Goal: Task Accomplishment & Management: Complete application form

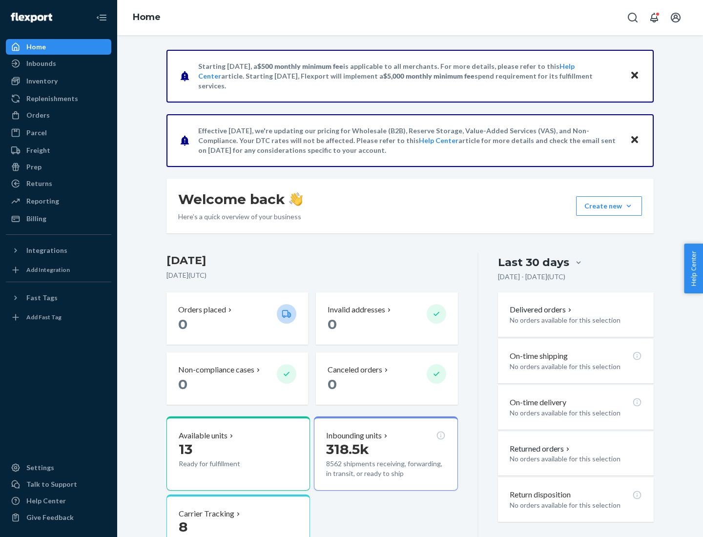
click at [629, 206] on button "Create new Create new inbound Create new order Create new product" at bounding box center [609, 206] width 66 height 20
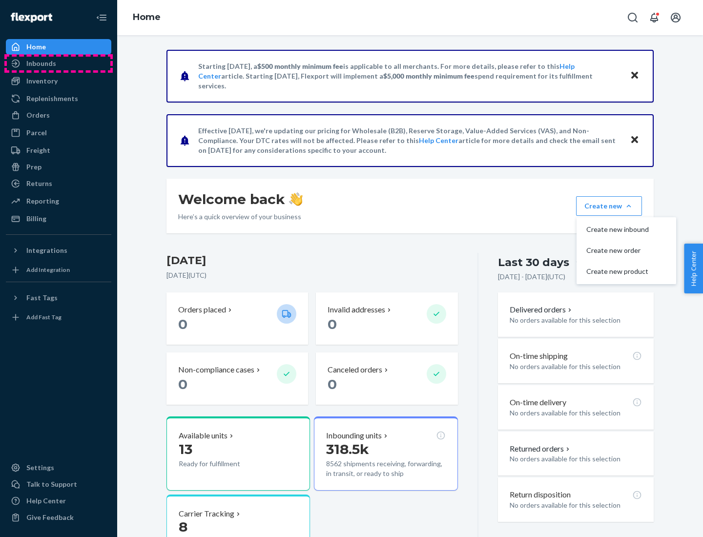
click at [59, 63] on div "Inbounds" at bounding box center [59, 64] width 104 height 14
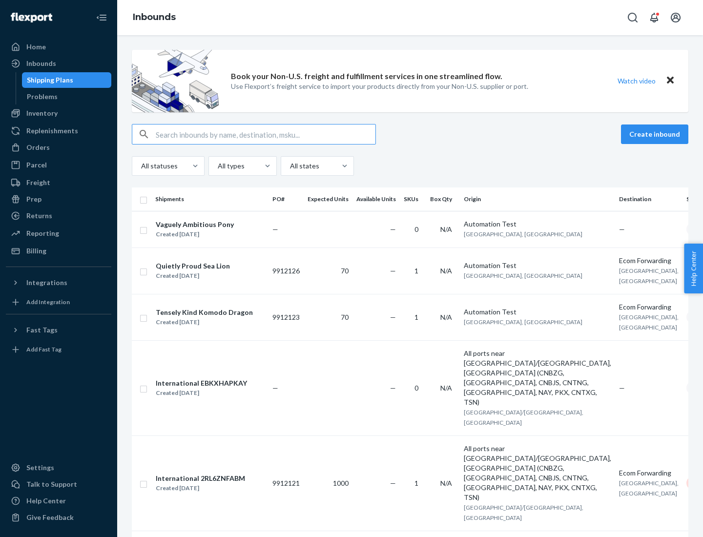
click at [656, 134] on button "Create inbound" at bounding box center [654, 135] width 67 height 20
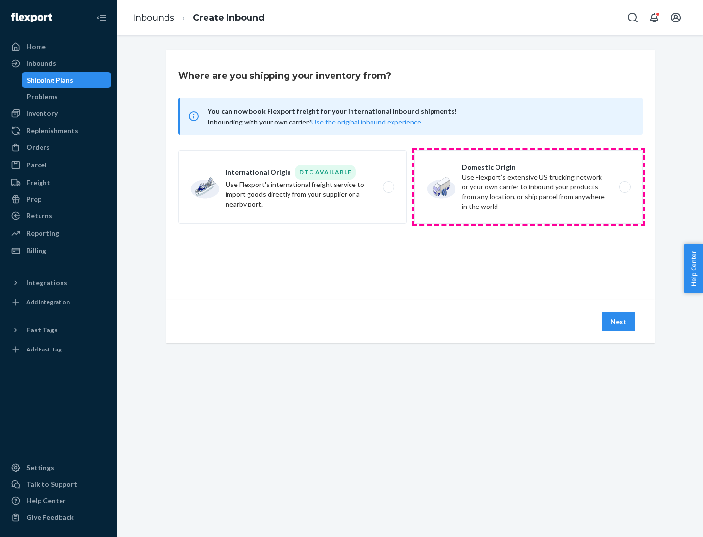
click at [529, 187] on label "Domestic Origin Use Flexport’s extensive US trucking network or your own carrie…" at bounding box center [529, 186] width 229 height 73
click at [625, 187] on input "Domestic Origin Use Flexport’s extensive US trucking network or your own carrie…" at bounding box center [628, 187] width 6 height 6
radio input "true"
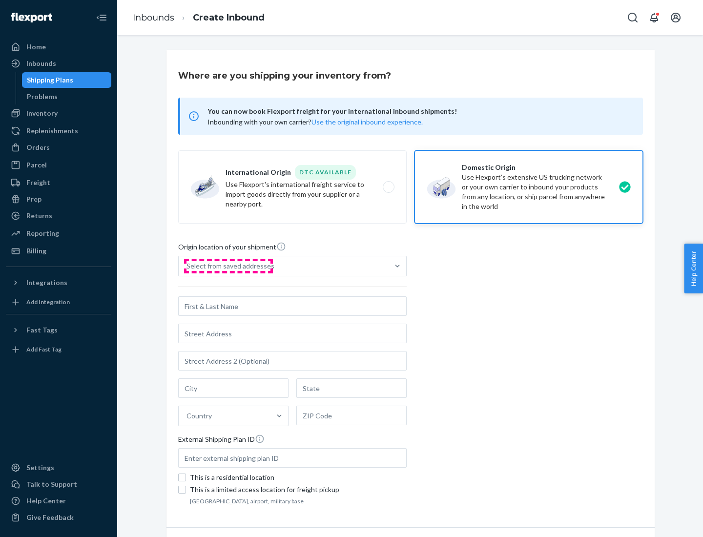
click at [228, 266] on div "Select from saved addresses" at bounding box center [231, 266] width 88 height 10
click at [188, 266] on input "Select from saved addresses" at bounding box center [187, 266] width 1 height 10
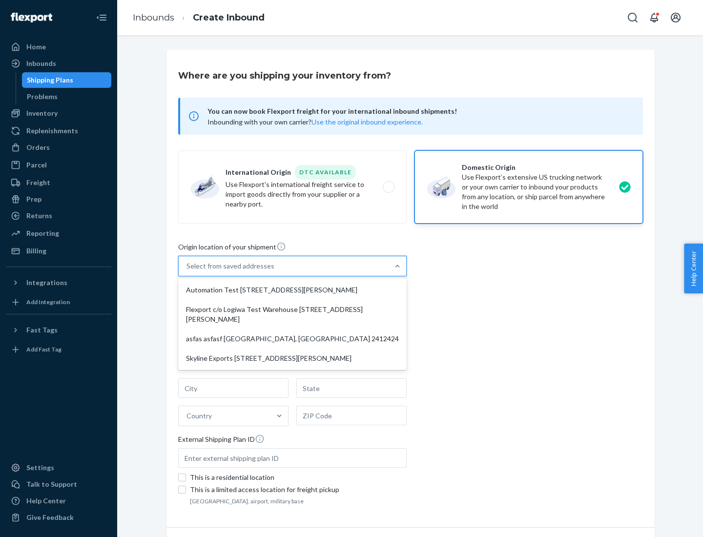
scroll to position [4, 0]
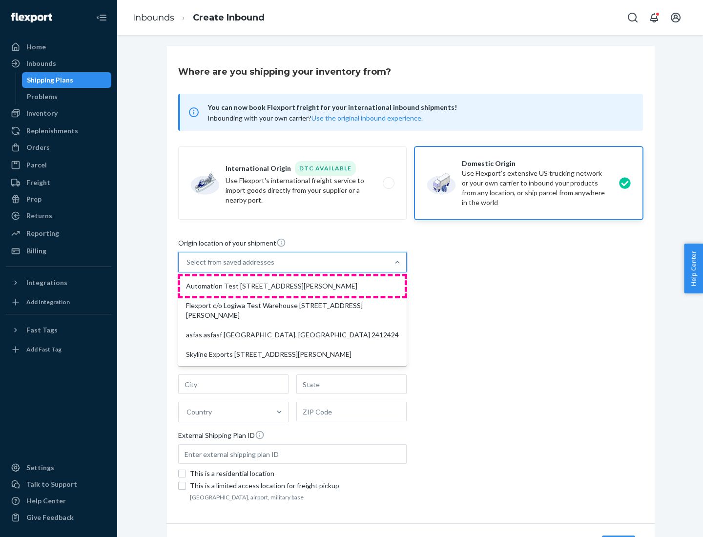
click at [293, 286] on div "Automation Test [STREET_ADDRESS][PERSON_NAME]" at bounding box center [292, 286] width 225 height 20
click at [188, 267] on input "option Automation Test [STREET_ADDRESS][PERSON_NAME] focused, 1 of 4. 4 results…" at bounding box center [187, 262] width 1 height 10
type input "Automation Test"
type input "9th Floor"
type input "[GEOGRAPHIC_DATA]"
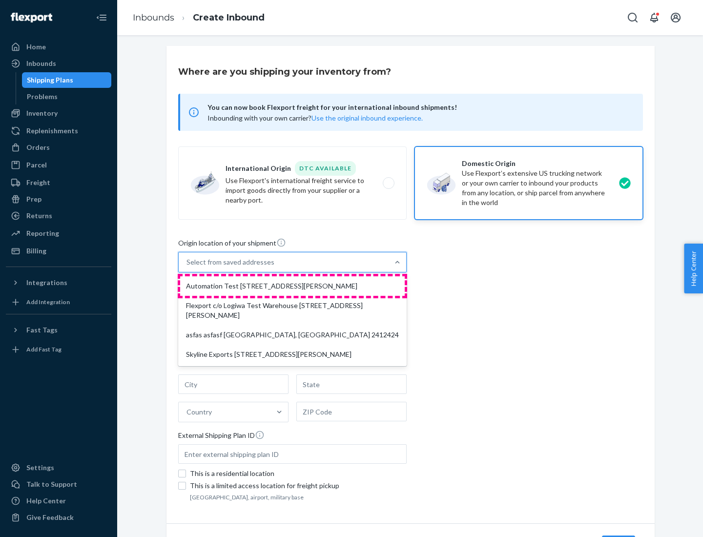
type input "CA"
type input "94104"
type input "[STREET_ADDRESS][PERSON_NAME]"
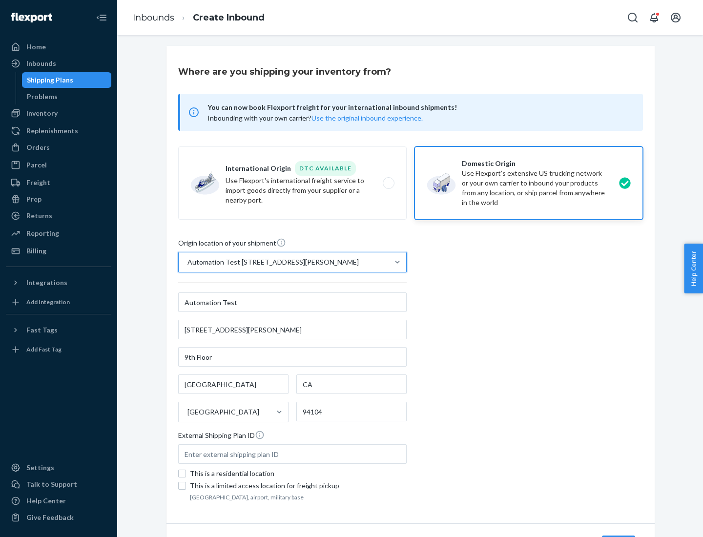
scroll to position [57, 0]
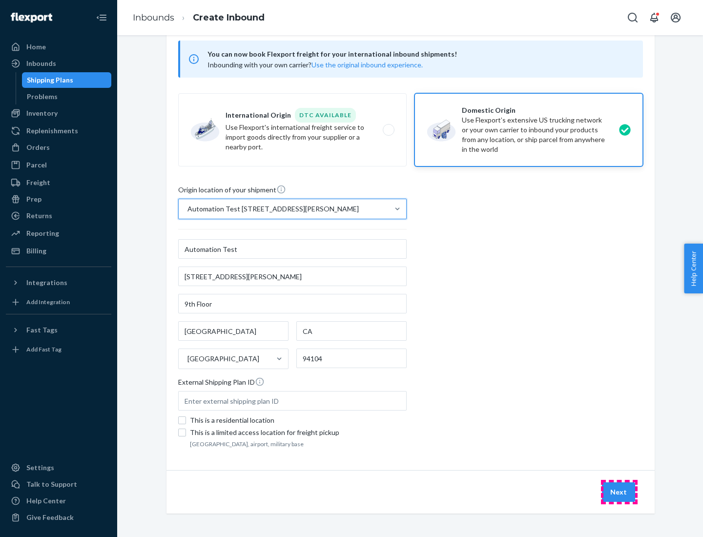
click at [619, 492] on button "Next" at bounding box center [618, 493] width 33 height 20
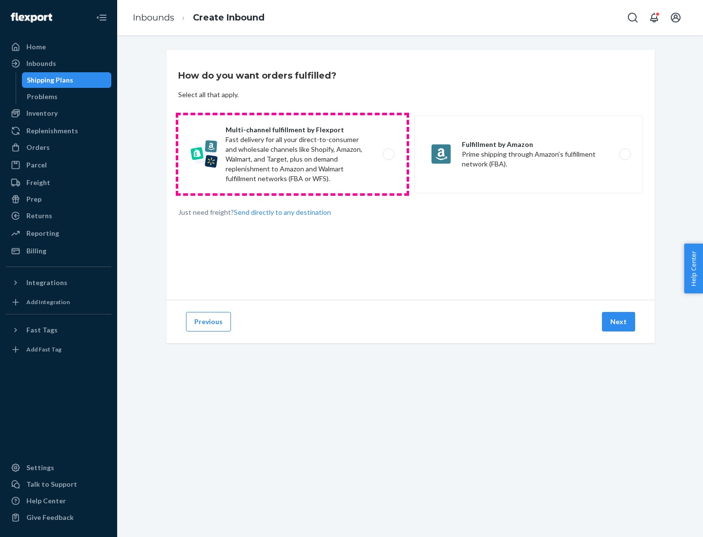
click at [293, 154] on label "Multi-channel fulfillment by Flexport Fast delivery for all your direct-to-cons…" at bounding box center [292, 154] width 229 height 78
click at [388, 154] on input "Multi-channel fulfillment by Flexport Fast delivery for all your direct-to-cons…" at bounding box center [391, 154] width 6 height 6
radio input "true"
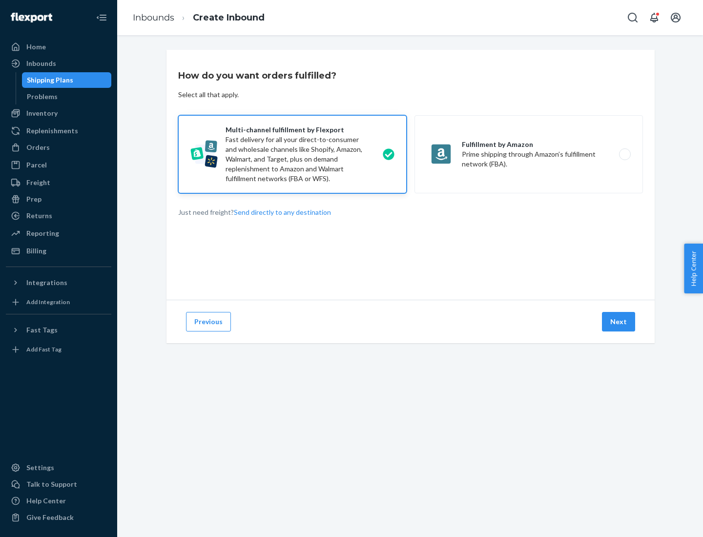
click at [619, 322] on button "Next" at bounding box center [618, 322] width 33 height 20
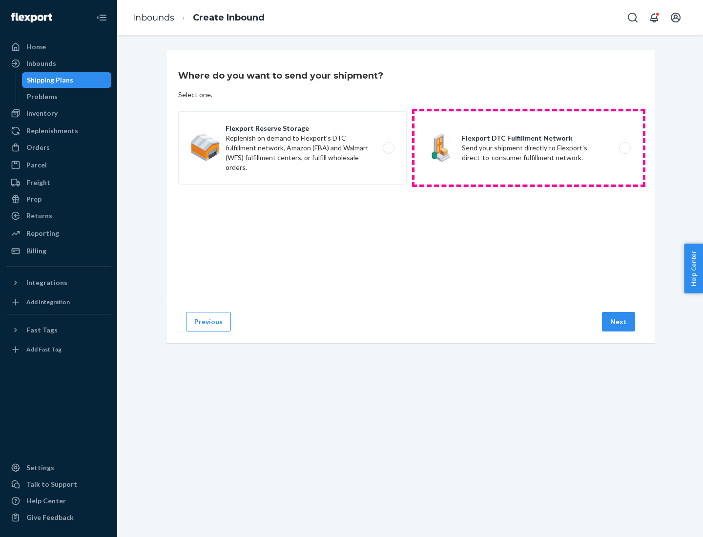
click at [529, 148] on label "Flexport DTC Fulfillment Network Send your shipment directly to Flexport's dire…" at bounding box center [529, 147] width 229 height 73
click at [625, 148] on input "Flexport DTC Fulfillment Network Send your shipment directly to Flexport's dire…" at bounding box center [628, 148] width 6 height 6
radio input "true"
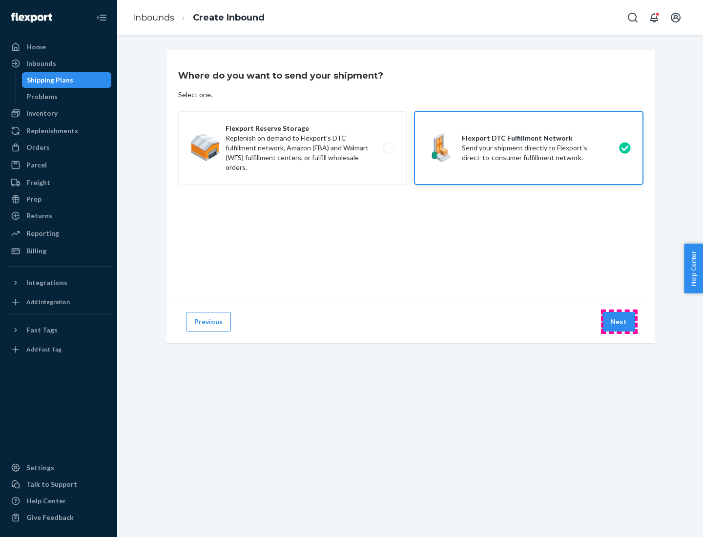
click at [619, 322] on button "Next" at bounding box center [618, 322] width 33 height 20
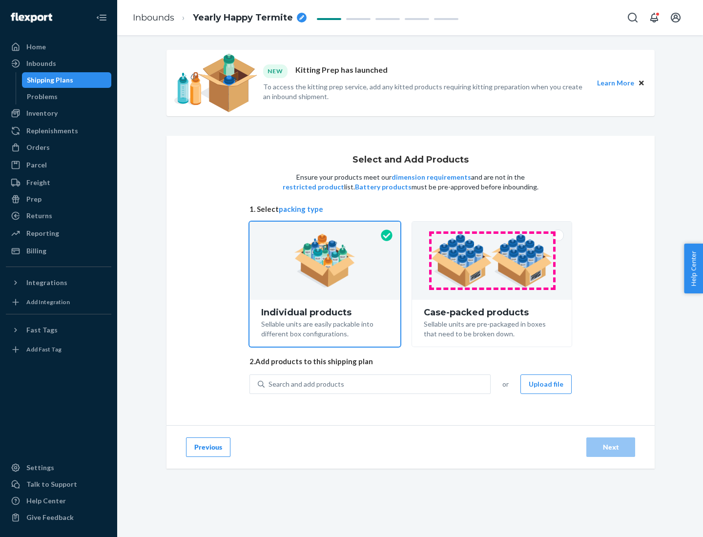
click at [492, 261] on img at bounding box center [492, 261] width 122 height 54
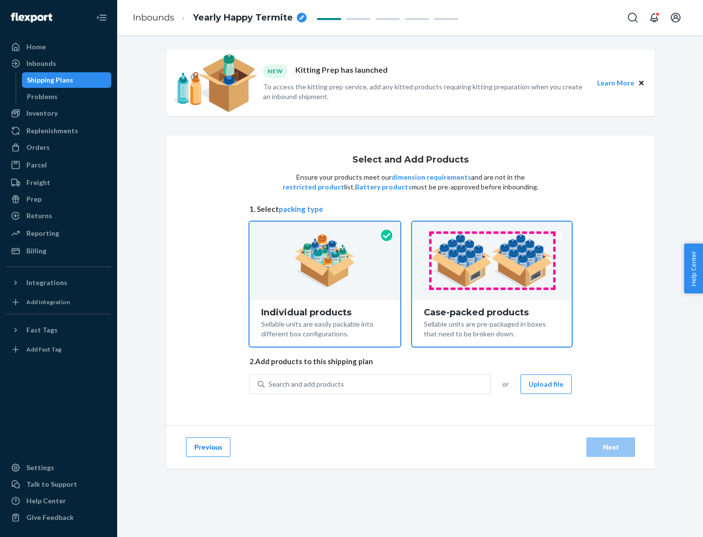
click at [492, 228] on input "Case-packed products Sellable units are pre-packaged in boxes that need to be b…" at bounding box center [492, 225] width 6 height 6
radio input "true"
radio input "false"
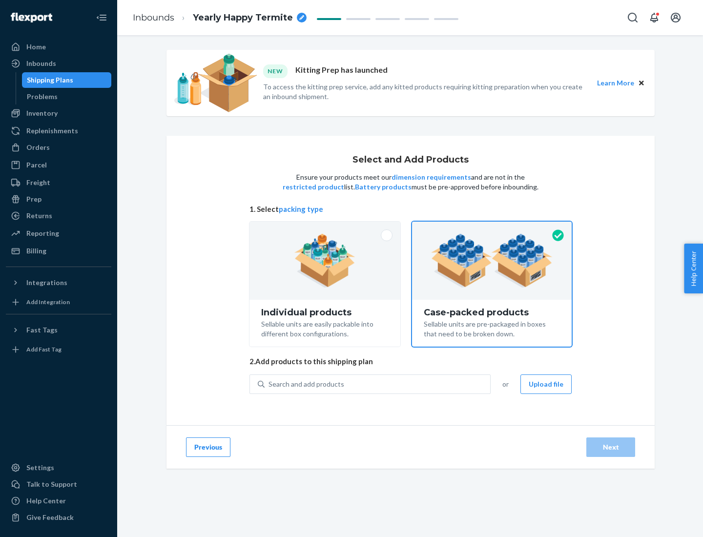
click at [378, 384] on div "Search and add products" at bounding box center [378, 385] width 226 height 18
click at [270, 384] on input "Search and add products" at bounding box center [269, 385] width 1 height 10
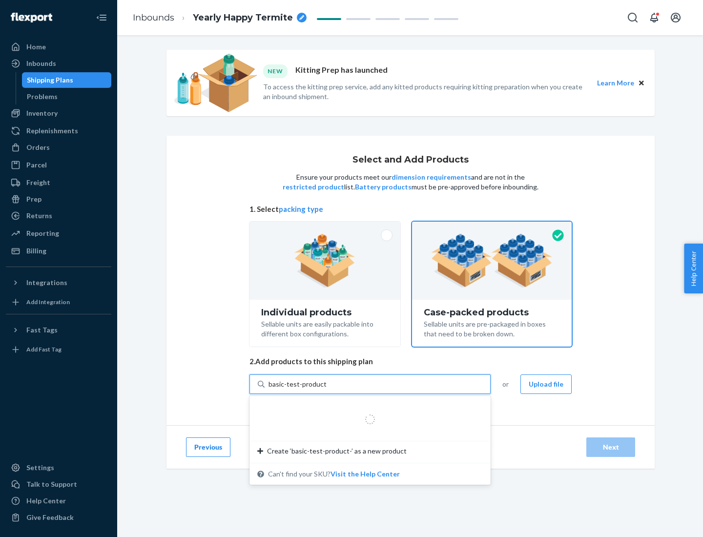
type input "basic-test-product-1"
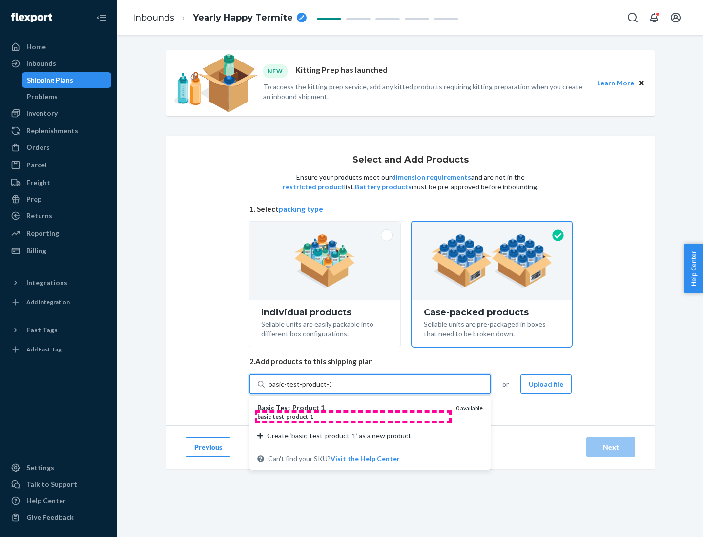
click at [353, 417] on div "basic - test - product - 1" at bounding box center [352, 417] width 191 height 8
click at [331, 389] on input "basic-test-product-1" at bounding box center [300, 385] width 63 height 10
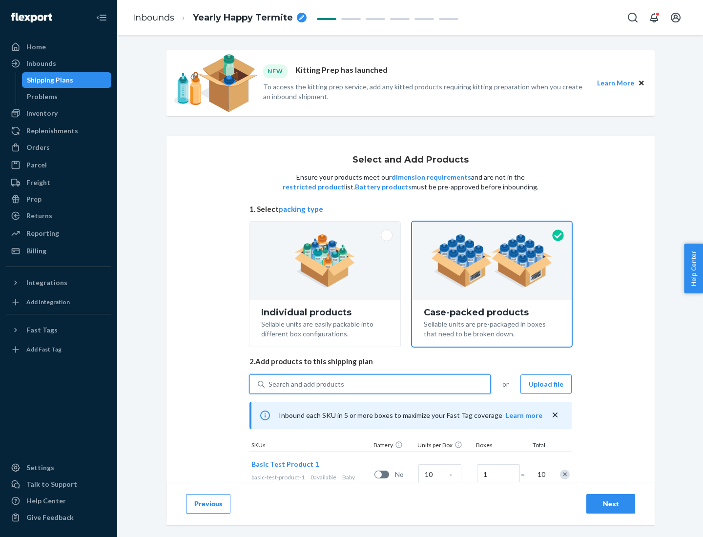
scroll to position [35, 0]
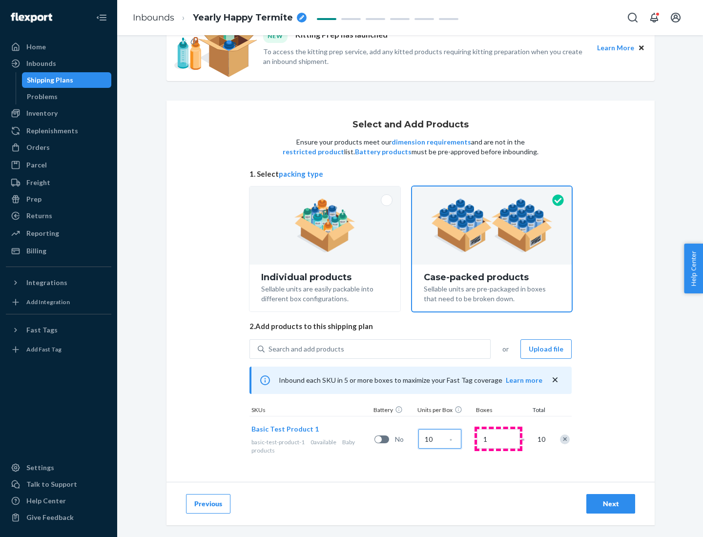
type input "10"
type input "7"
click at [611, 504] on div "Next" at bounding box center [611, 504] width 32 height 10
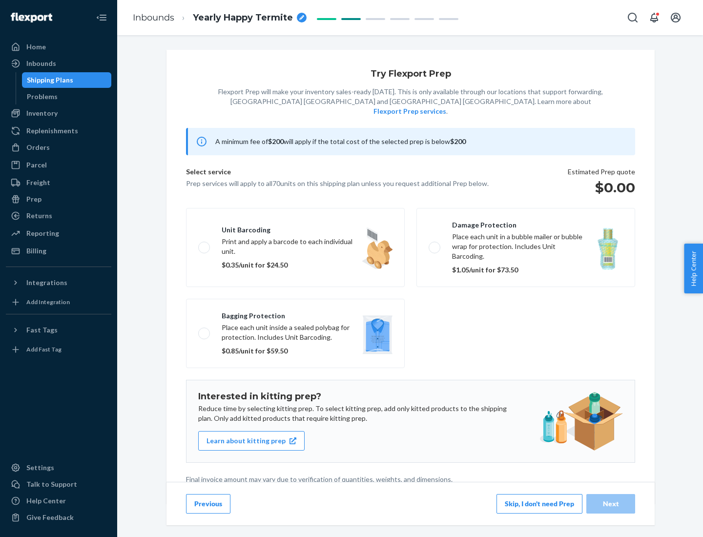
scroll to position [2, 0]
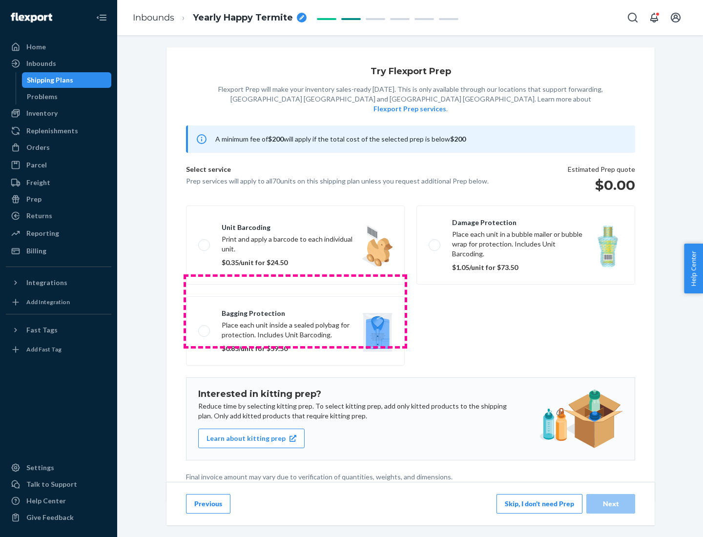
click at [296, 311] on label "Bagging protection Place each unit inside a sealed polybag for protection. Incl…" at bounding box center [295, 330] width 219 height 69
click at [205, 328] on input "Bagging protection Place each unit inside a sealed polybag for protection. Incl…" at bounding box center [201, 331] width 6 height 6
checkbox input "true"
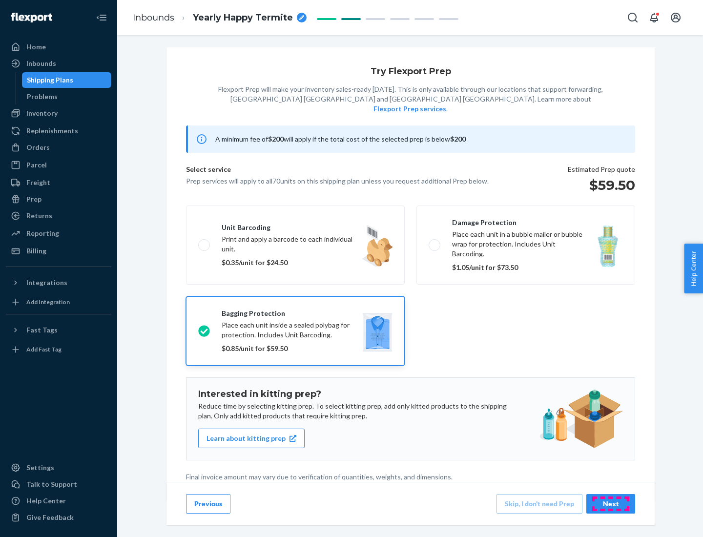
click at [611, 504] on div "Next" at bounding box center [611, 504] width 32 height 10
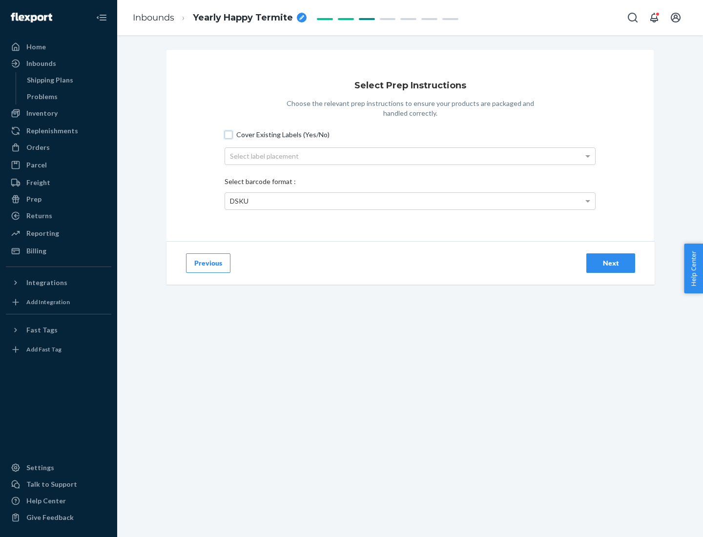
click at [229, 134] on input "Cover Existing Labels (Yes/No)" at bounding box center [229, 135] width 8 height 8
checkbox input "true"
click at [410, 156] on div "Select label placement" at bounding box center [410, 156] width 370 height 17
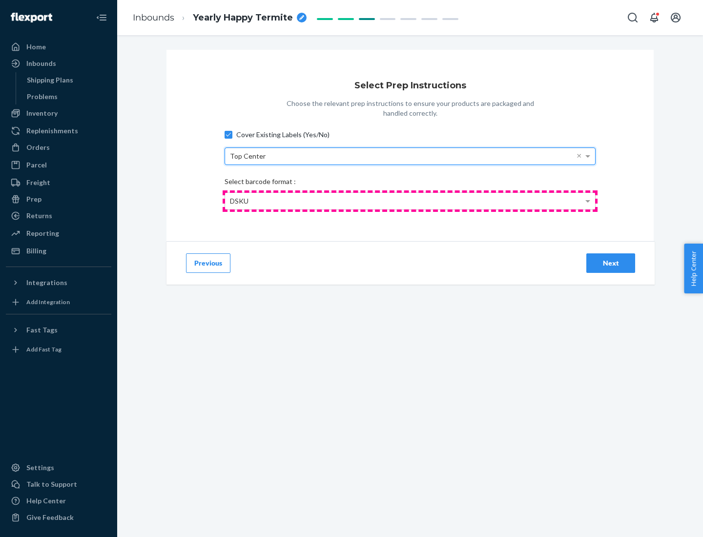
click at [410, 201] on div "DSKU" at bounding box center [410, 201] width 370 height 17
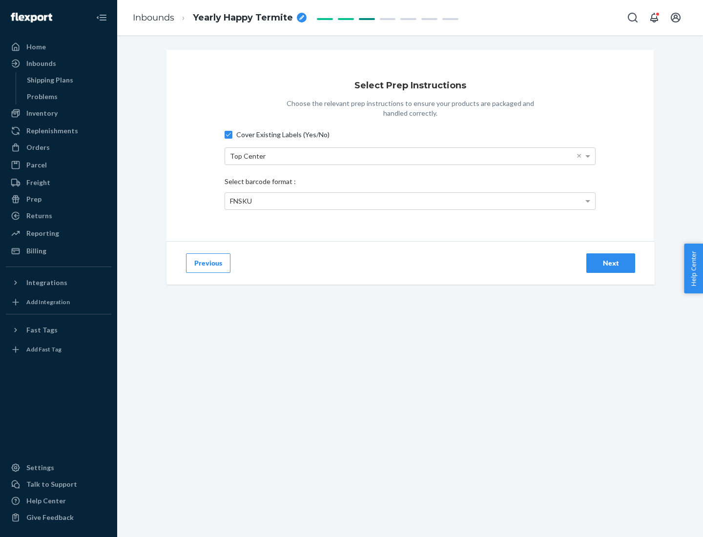
click at [611, 263] on div "Next" at bounding box center [611, 263] width 32 height 10
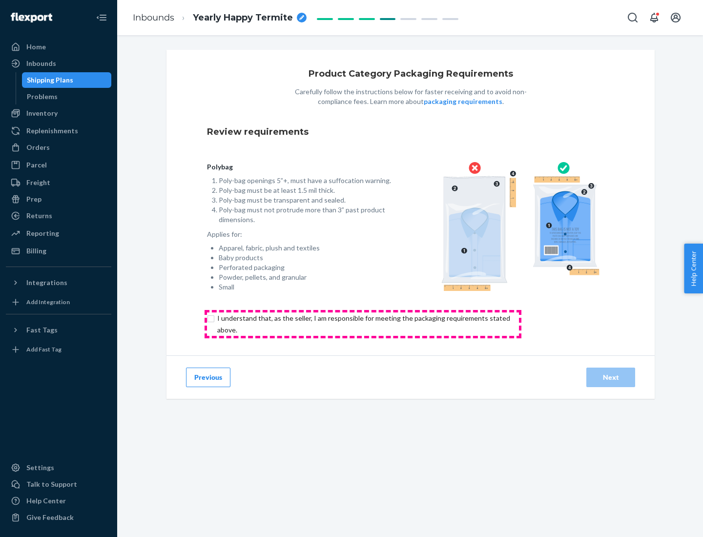
click at [363, 324] on input "checkbox" at bounding box center [369, 324] width 325 height 23
checkbox input "true"
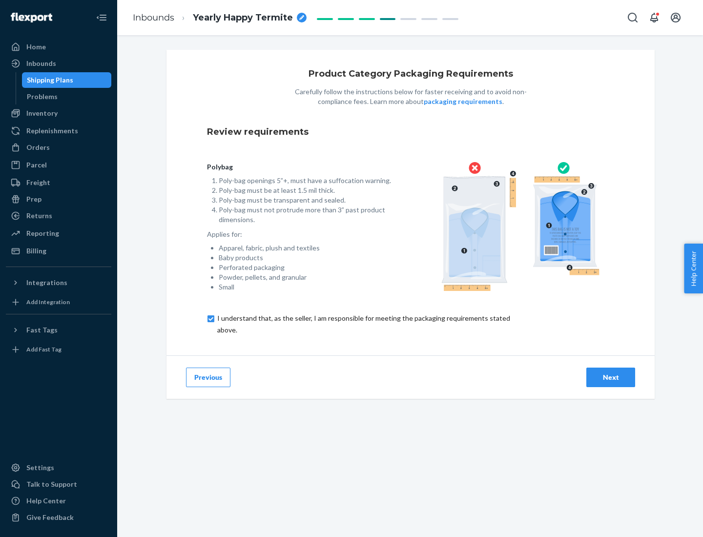
click at [611, 377] on div "Next" at bounding box center [611, 378] width 32 height 10
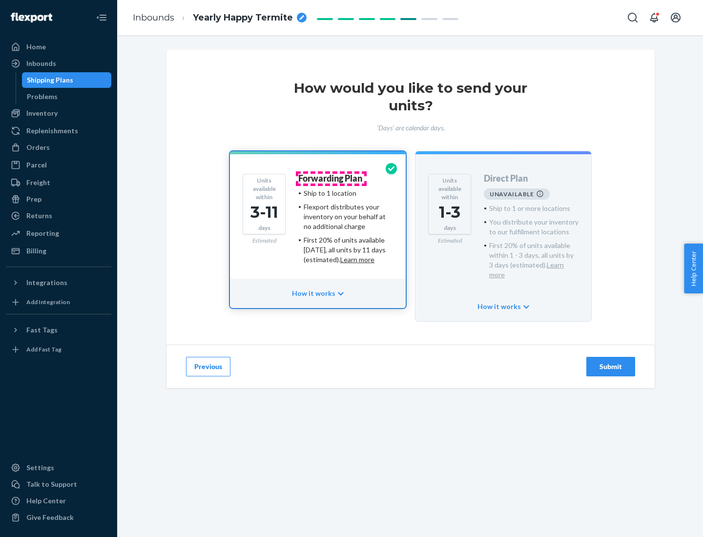
click at [331, 178] on h4 "Forwarding Plan" at bounding box center [330, 179] width 64 height 10
click at [611, 362] on div "Submit" at bounding box center [611, 367] width 32 height 10
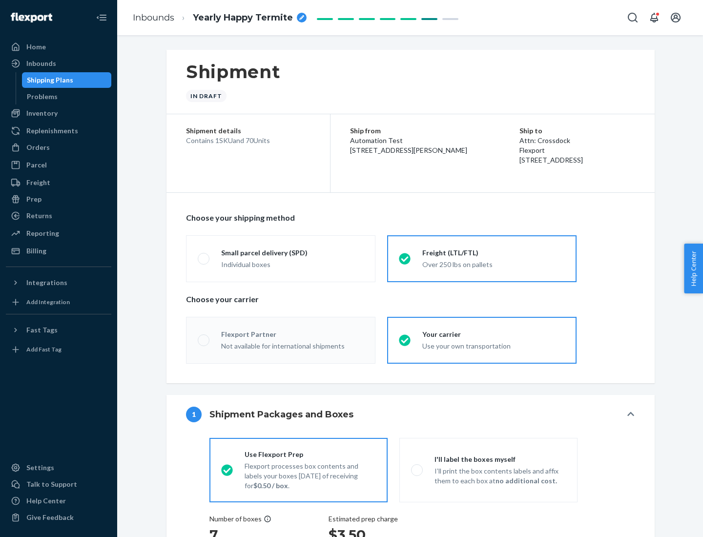
radio input "true"
radio input "false"
radio input "true"
radio input "false"
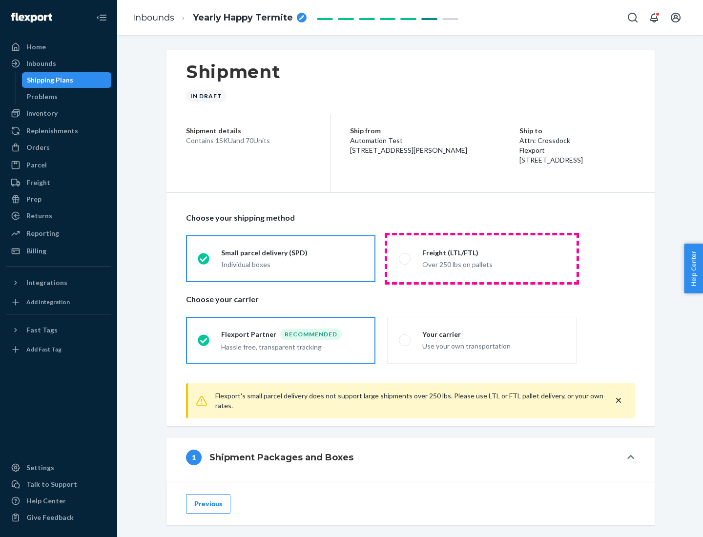
click at [482, 258] on div "Over 250 lbs on pallets" at bounding box center [494, 264] width 143 height 12
click at [405, 258] on input "Freight (LTL/FTL) Over 250 lbs on pallets" at bounding box center [402, 258] width 6 height 6
radio input "true"
radio input "false"
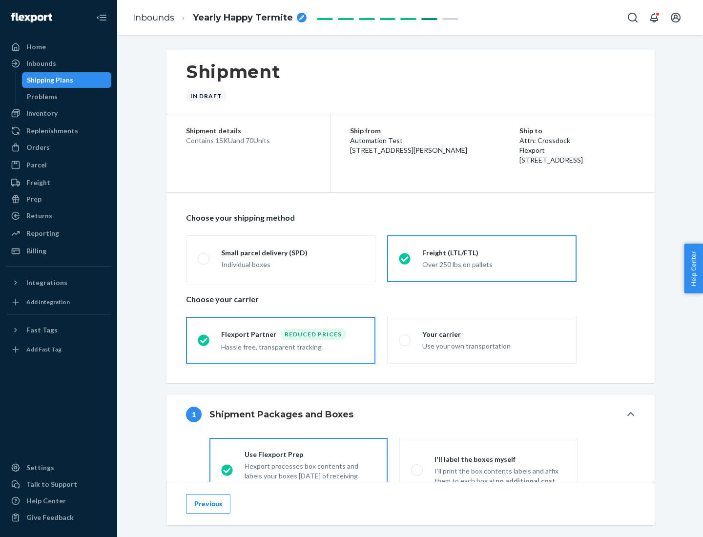
scroll to position [54, 0]
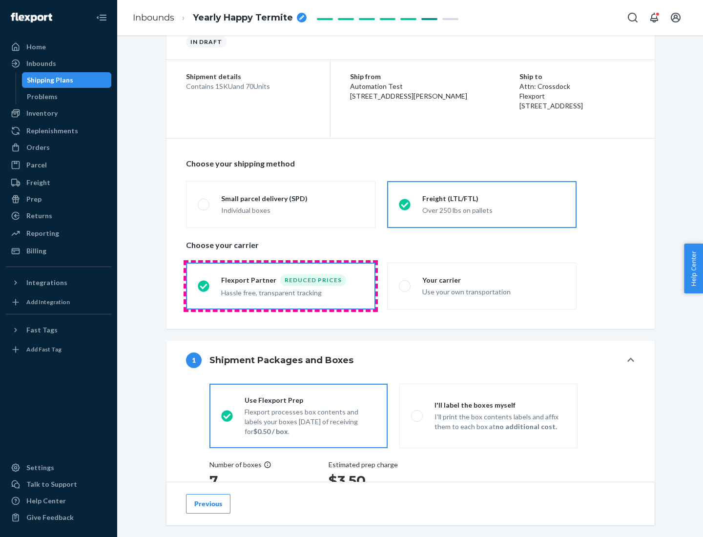
click at [281, 286] on div "Hassle free, transparent tracking" at bounding box center [292, 292] width 143 height 12
click at [204, 286] on input "Flexport Partner Reduced prices Hassle free, transparent tracking" at bounding box center [201, 286] width 6 height 6
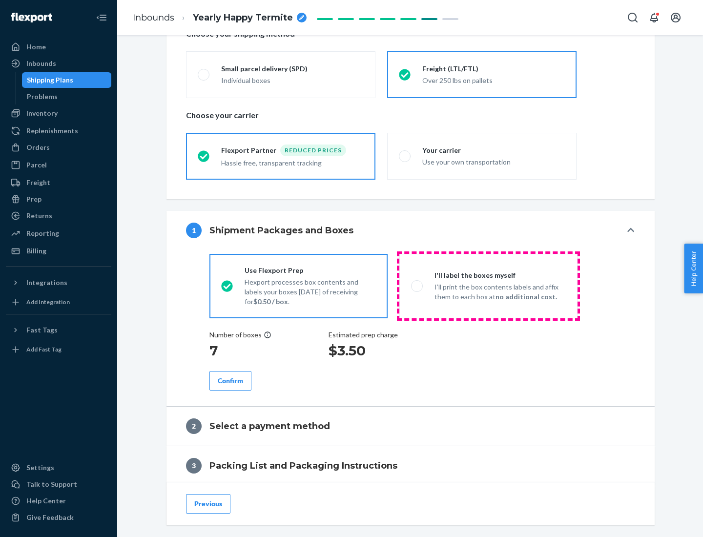
click at [488, 286] on p "I’ll print the box contents labels and affix them to each box at no additional …" at bounding box center [500, 292] width 131 height 20
click at [418, 286] on input "I'll label the boxes myself I’ll print the box contents labels and affix them t…" at bounding box center [414, 286] width 6 height 6
radio input "true"
radio input "false"
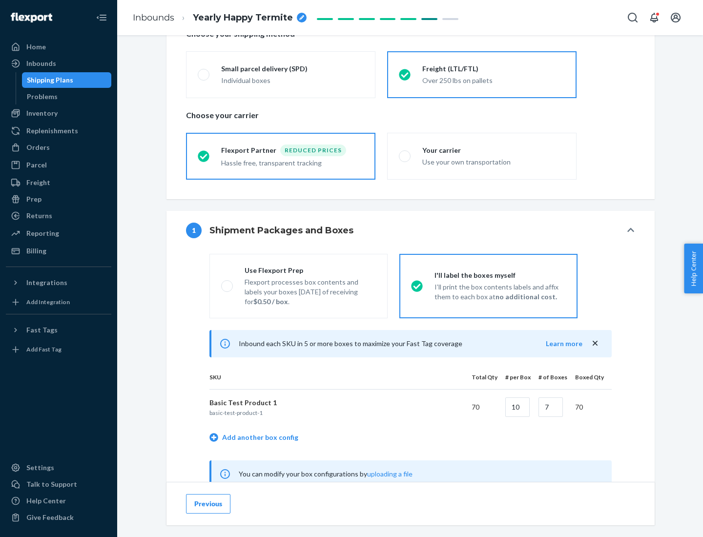
scroll to position [305, 0]
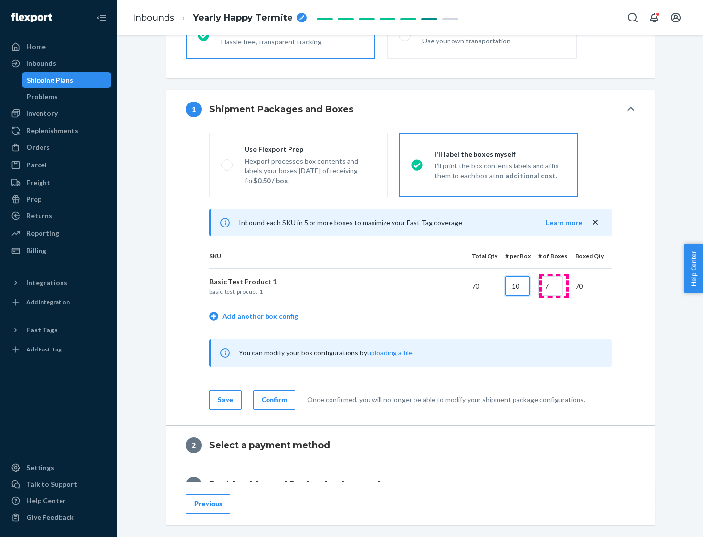
type input "10"
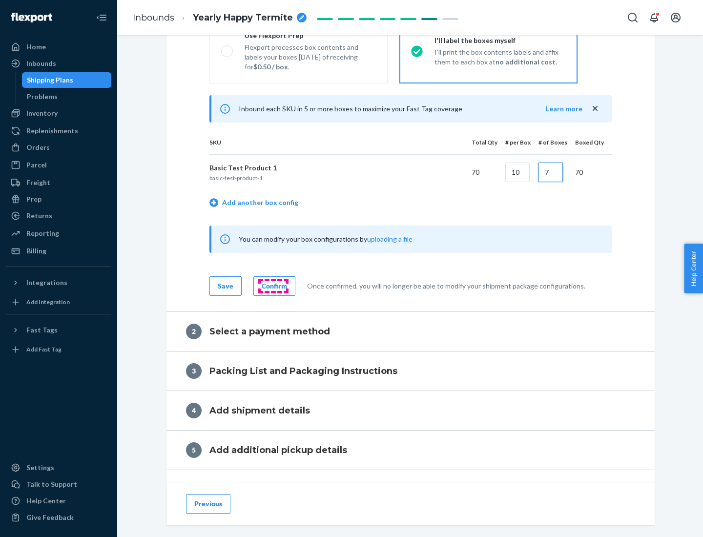
type input "7"
click at [273, 286] on div "Confirm" at bounding box center [274, 286] width 25 height 10
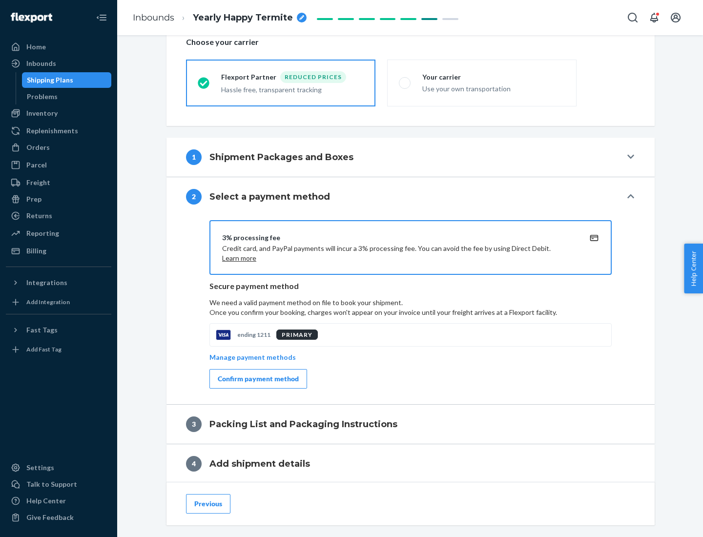
scroll to position [350, 0]
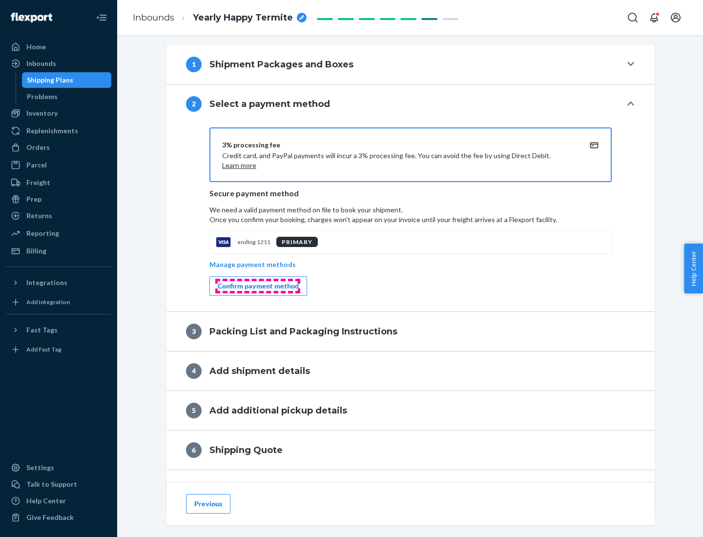
click at [257, 286] on div "Confirm payment method" at bounding box center [258, 286] width 81 height 10
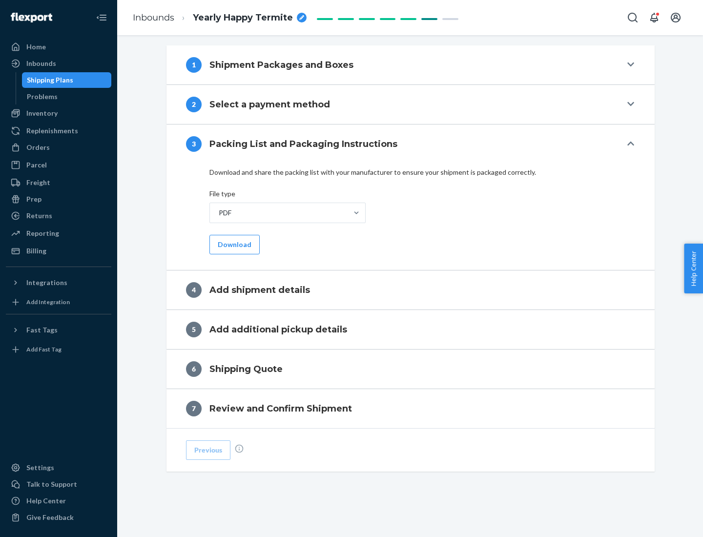
scroll to position [308, 0]
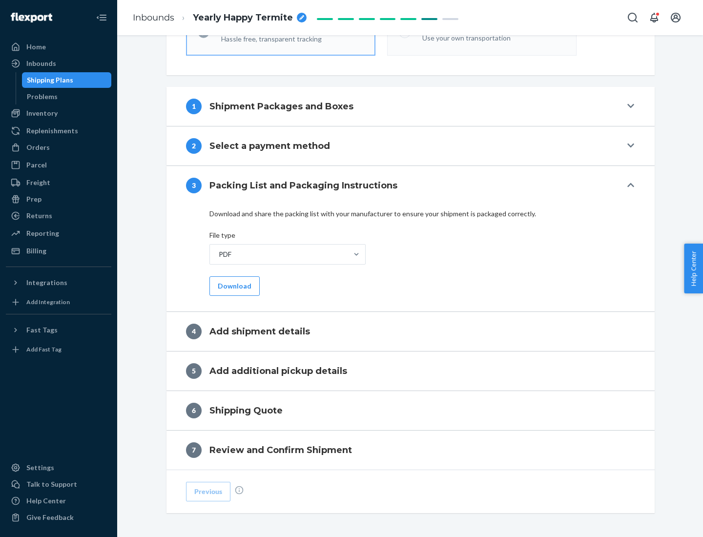
click at [233, 286] on button "Download" at bounding box center [235, 286] width 50 height 20
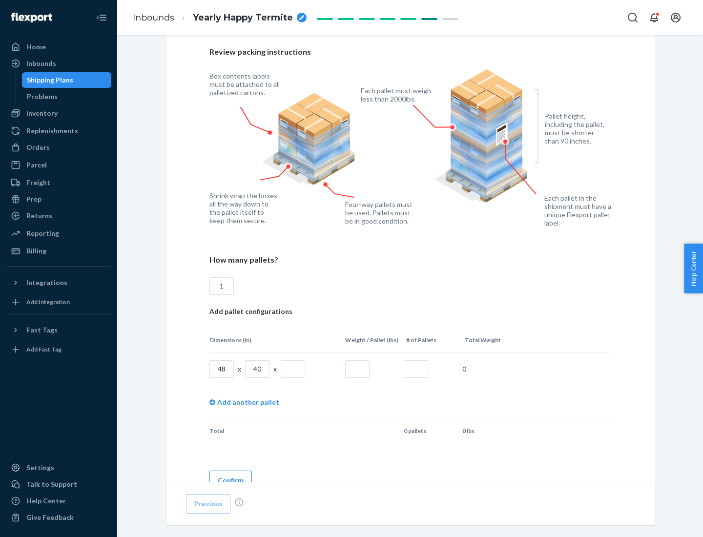
scroll to position [670, 0]
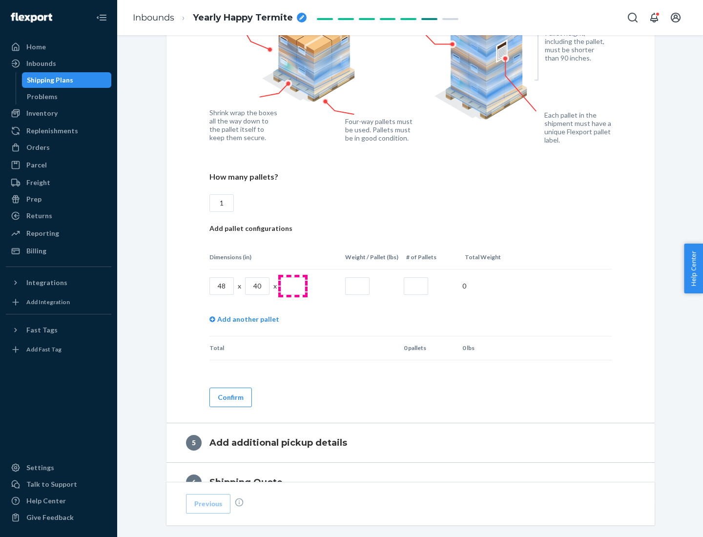
type input "1"
type input "40"
type input "200"
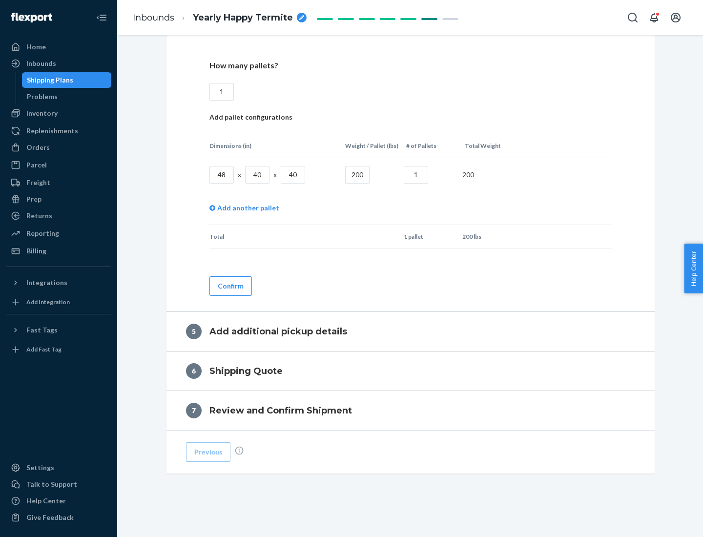
type input "1"
click at [230, 286] on button "Confirm" at bounding box center [231, 286] width 42 height 20
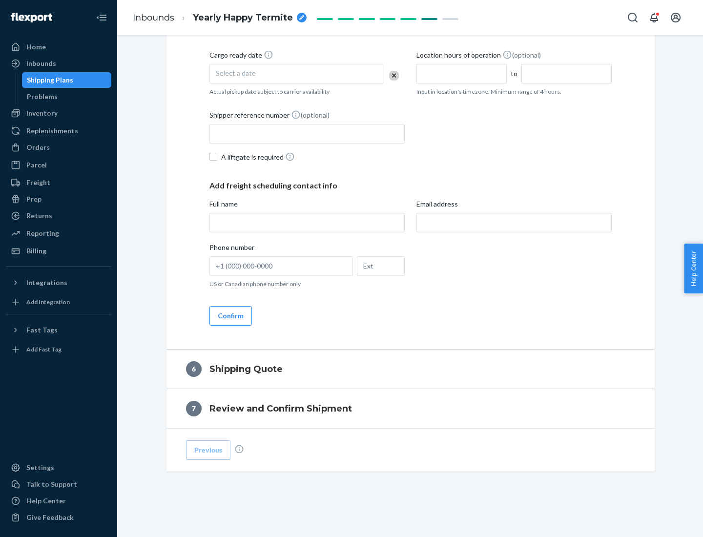
scroll to position [334, 0]
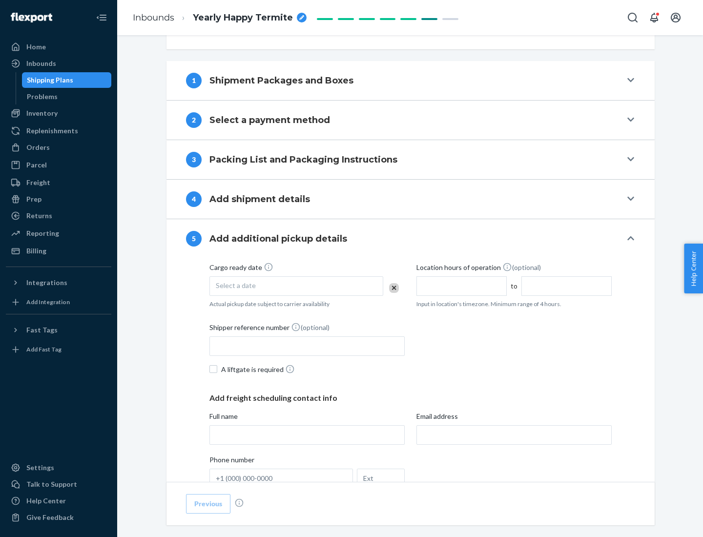
click at [296, 286] on div "Select a date" at bounding box center [297, 286] width 174 height 20
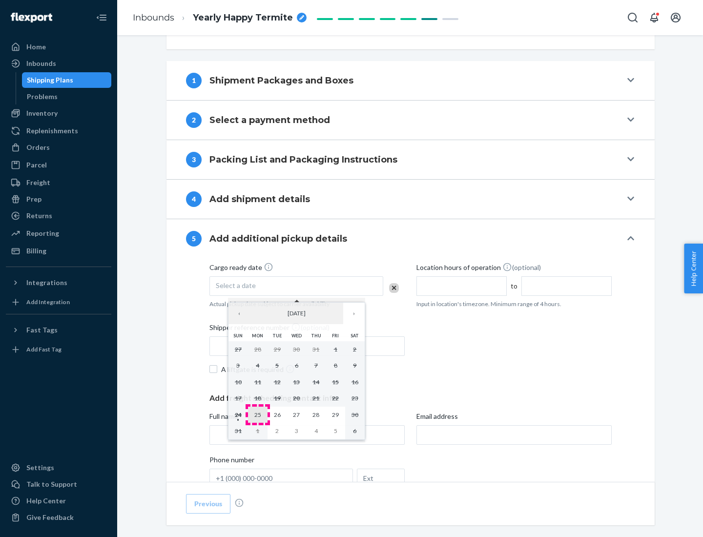
click at [257, 415] on abbr "25" at bounding box center [257, 414] width 7 height 7
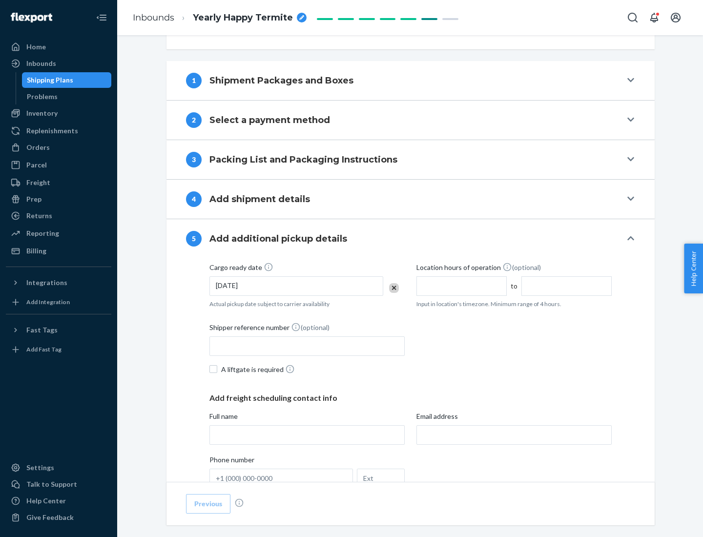
scroll to position [483, 0]
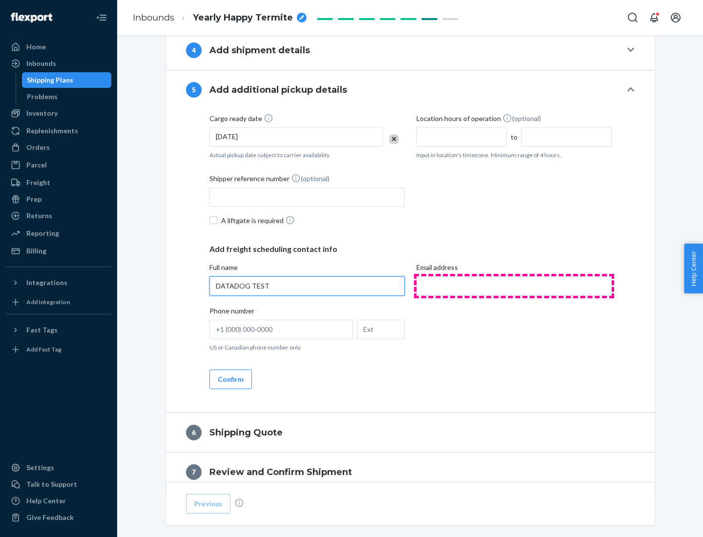
type input "DATADOG TEST"
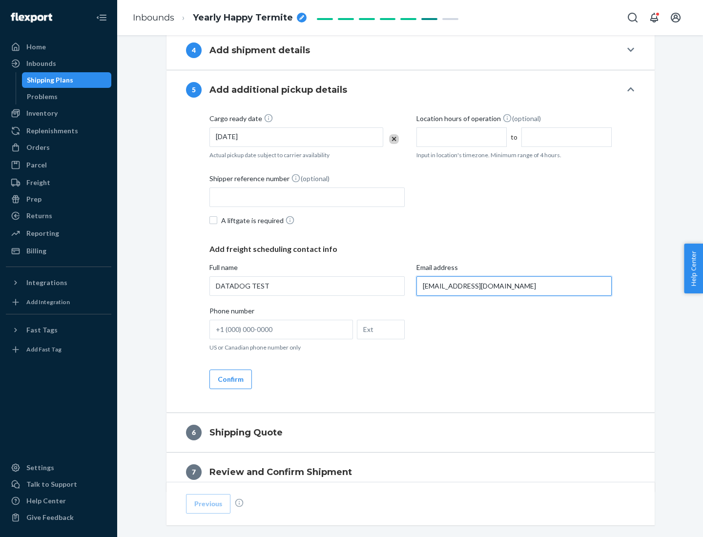
scroll to position [527, 0]
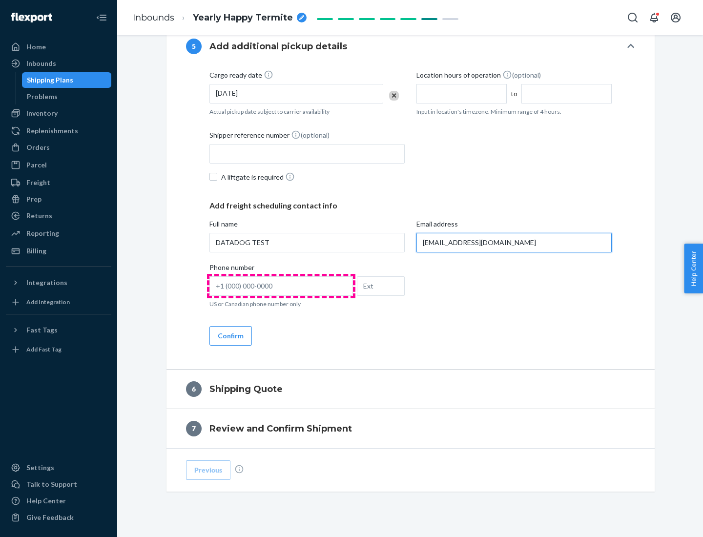
type input "[EMAIL_ADDRESS][DOMAIN_NAME]"
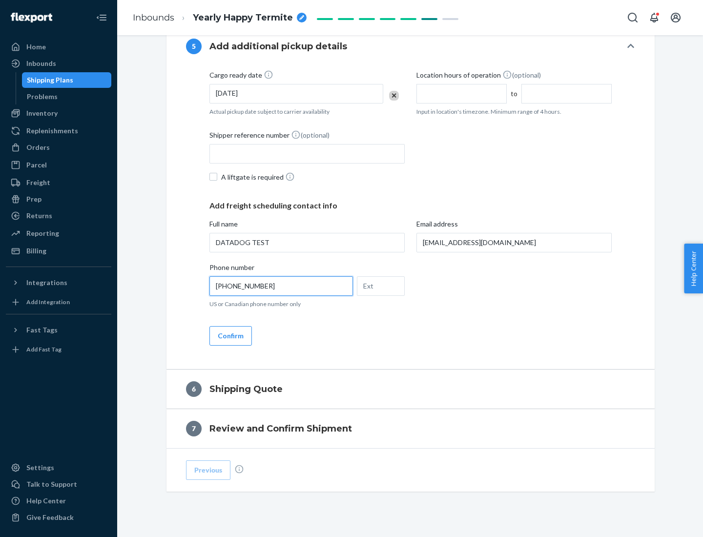
scroll to position [547, 0]
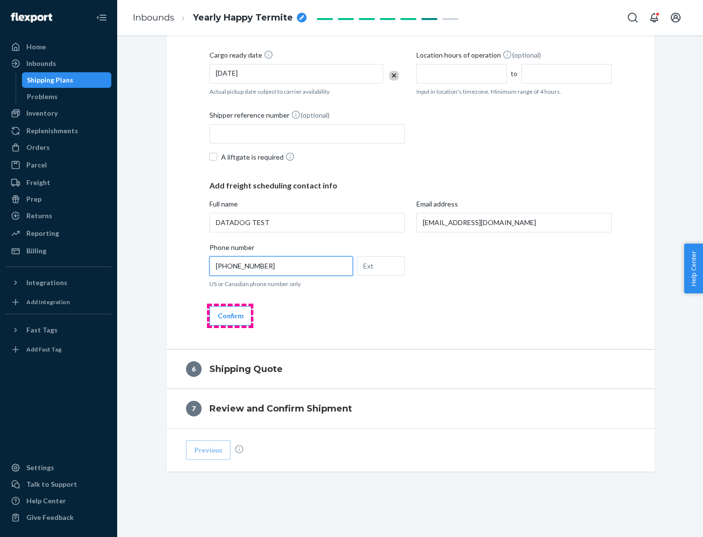
type input "[PHONE_NUMBER]"
click at [230, 316] on button "Confirm" at bounding box center [231, 316] width 42 height 20
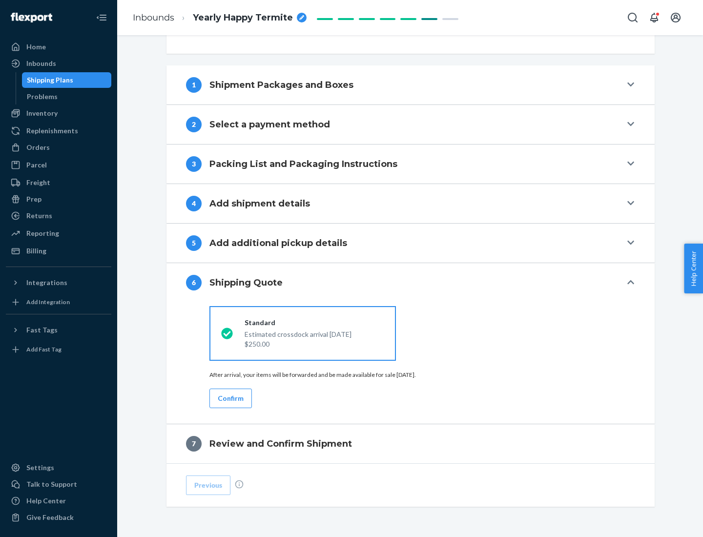
scroll to position [365, 0]
